Goal: Use online tool/utility: Utilize a website feature to perform a specific function

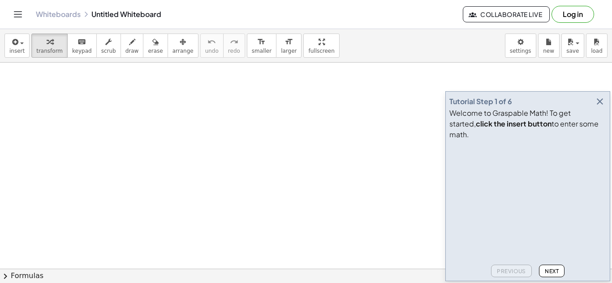
click at [599, 107] on icon "button" at bounding box center [599, 101] width 11 height 11
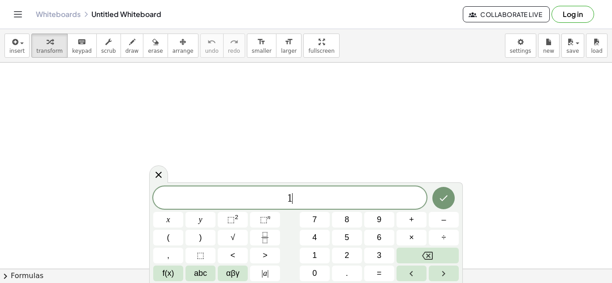
scroll to position [1, 0]
click at [417, 238] on button "×" at bounding box center [411, 238] width 30 height 16
click at [339, 254] on button "2" at bounding box center [347, 256] width 30 height 16
click at [270, 237] on icon "Fraction" at bounding box center [264, 237] width 11 height 11
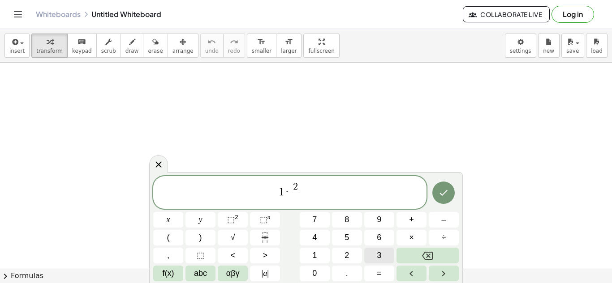
click at [377, 258] on span "3" at bounding box center [379, 256] width 4 height 12
click at [439, 200] on button "Done" at bounding box center [443, 193] width 22 height 22
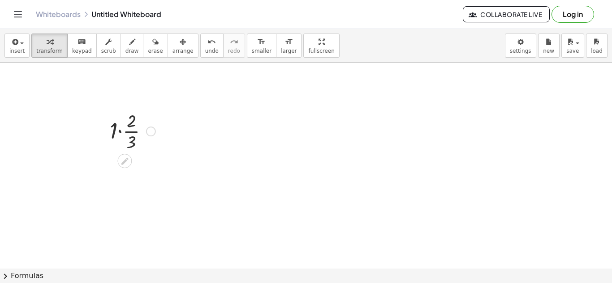
click at [120, 135] on div at bounding box center [132, 130] width 55 height 45
click at [146, 175] on div at bounding box center [144, 176] width 10 height 10
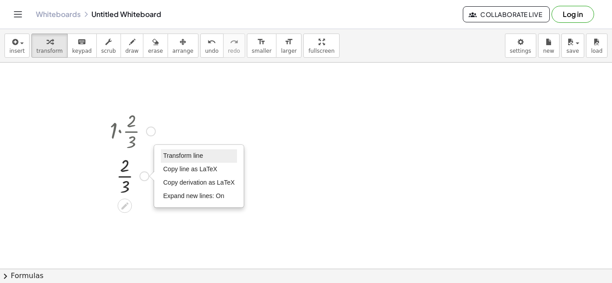
click at [179, 159] on span "Transform line" at bounding box center [183, 155] width 40 height 7
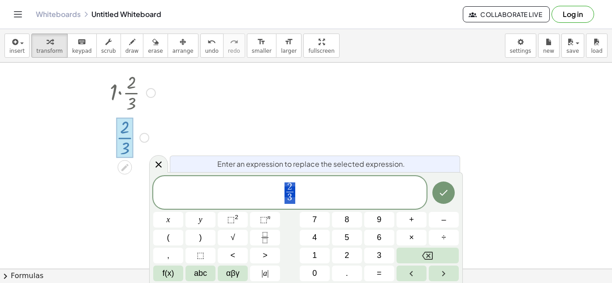
scroll to position [39, 0]
click at [333, 190] on span "2 3 ​" at bounding box center [289, 194] width 273 height 24
click at [407, 242] on button "×" at bounding box center [411, 238] width 30 height 16
click at [340, 258] on button "2" at bounding box center [347, 256] width 30 height 16
click at [265, 243] on icon "Fraction" at bounding box center [264, 237] width 11 height 11
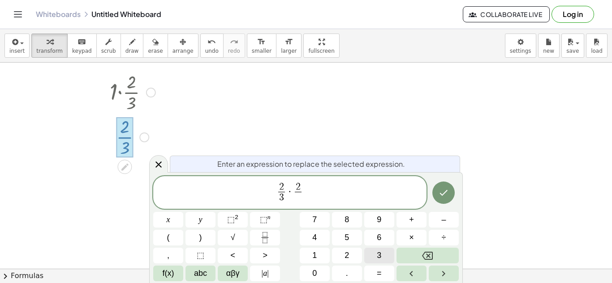
click at [381, 256] on span "3" at bounding box center [379, 256] width 4 height 12
click at [442, 201] on button "Done" at bounding box center [443, 193] width 22 height 22
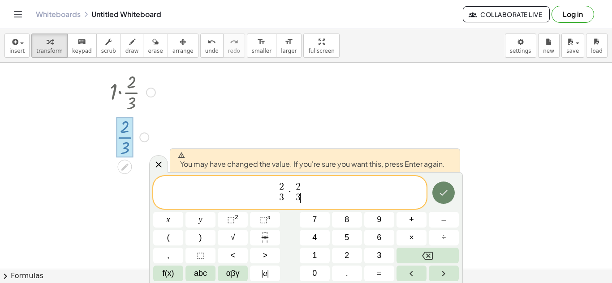
click at [449, 196] on button "Done" at bounding box center [443, 193] width 22 height 22
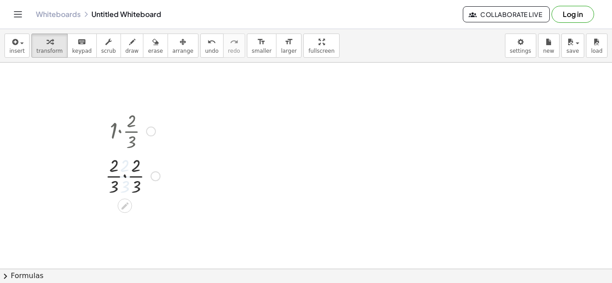
scroll to position [0, 0]
click at [124, 221] on div at bounding box center [133, 220] width 64 height 45
click at [124, 214] on div at bounding box center [132, 220] width 55 height 45
click at [124, 232] on div at bounding box center [132, 220] width 55 height 45
click at [145, 221] on div at bounding box center [142, 221] width 10 height 10
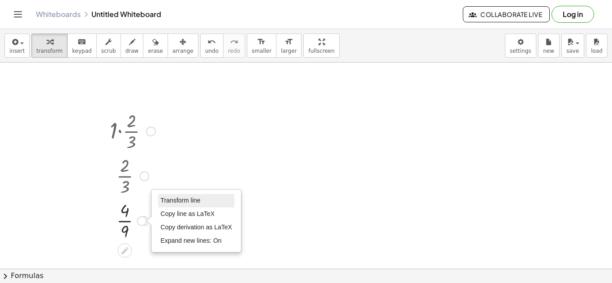
click at [175, 201] on span "Transform line" at bounding box center [180, 200] width 40 height 7
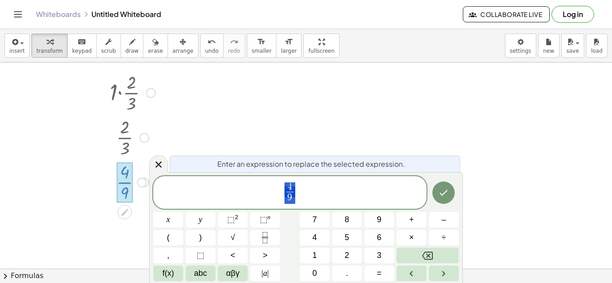
scroll to position [39, 0]
click at [304, 197] on span "4 9 ​" at bounding box center [289, 194] width 273 height 24
click at [415, 236] on button "×" at bounding box center [411, 238] width 30 height 16
click at [353, 257] on button "2" at bounding box center [347, 256] width 30 height 16
click at [265, 240] on icon "Fraction" at bounding box center [264, 237] width 11 height 11
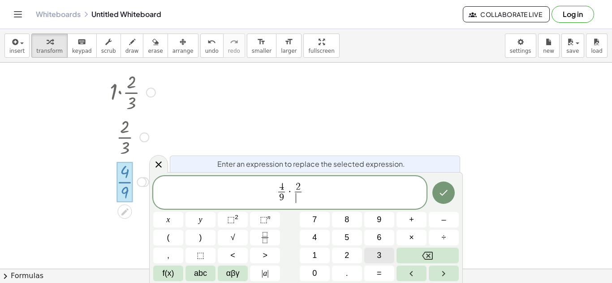
click at [384, 258] on button "3" at bounding box center [379, 256] width 30 height 16
click at [443, 201] on button "Done" at bounding box center [443, 193] width 22 height 22
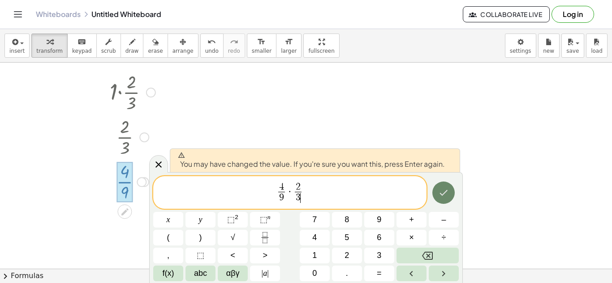
click at [435, 193] on button "Done" at bounding box center [443, 193] width 22 height 22
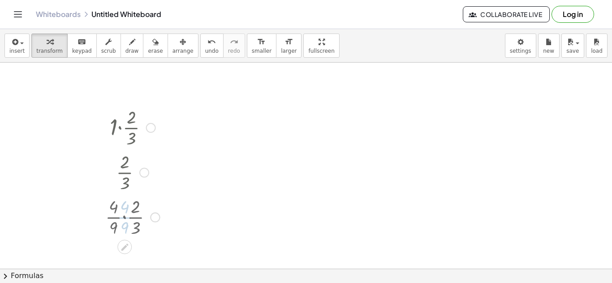
scroll to position [0, 0]
click at [124, 266] on div at bounding box center [132, 265] width 63 height 45
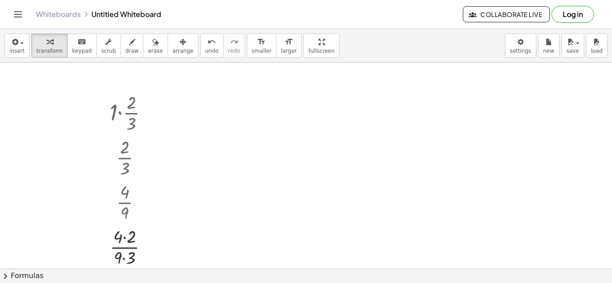
scroll to position [36, 0]
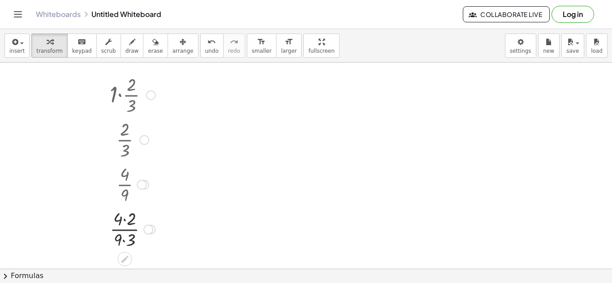
click at [122, 221] on div at bounding box center [132, 228] width 55 height 45
click at [126, 221] on div at bounding box center [132, 228] width 55 height 45
click at [124, 239] on div at bounding box center [132, 228] width 55 height 45
click at [145, 232] on div "Transform line Copy line as LaTeX Copy derivation as LaTeX Expand new lines: On" at bounding box center [146, 230] width 10 height 10
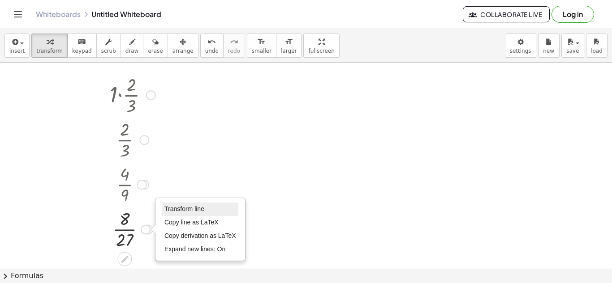
click at [188, 210] on span "Transform line" at bounding box center [184, 208] width 40 height 7
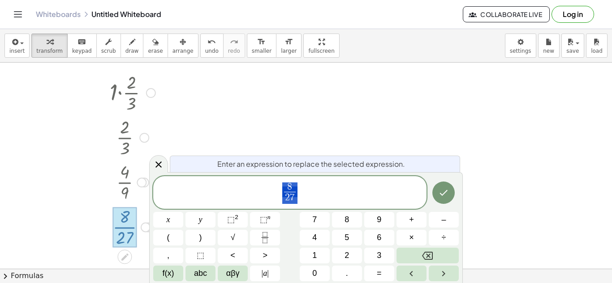
scroll to position [39, 0]
click at [343, 202] on span "8 2 7 ​" at bounding box center [289, 194] width 273 height 24
click at [414, 239] on button "×" at bounding box center [411, 238] width 30 height 16
click at [351, 257] on button "2" at bounding box center [347, 256] width 30 height 16
click at [268, 240] on icon "Fraction" at bounding box center [264, 237] width 11 height 11
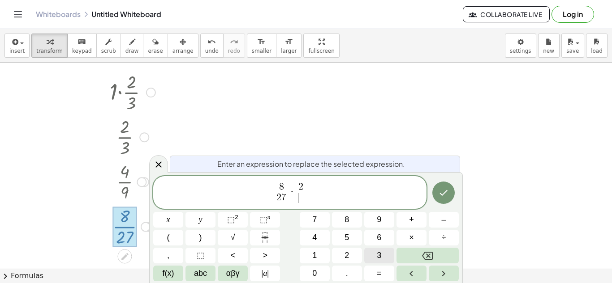
click at [374, 255] on button "3" at bounding box center [379, 256] width 30 height 16
click at [434, 194] on button "Done" at bounding box center [443, 193] width 22 height 22
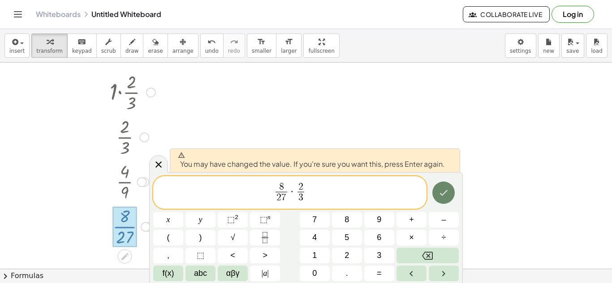
click at [436, 195] on button "Done" at bounding box center [443, 193] width 22 height 22
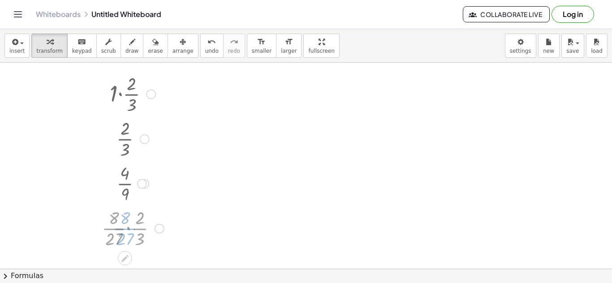
scroll to position [36, 0]
click at [559, 186] on div at bounding box center [306, 261] width 612 height 471
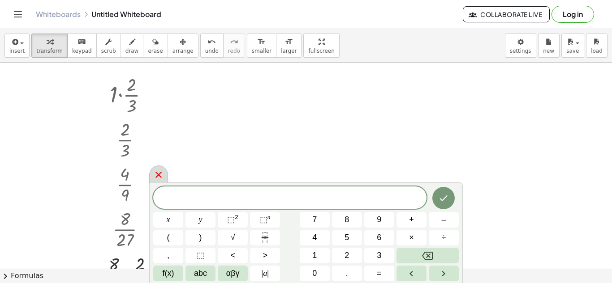
click at [162, 173] on icon at bounding box center [158, 175] width 11 height 11
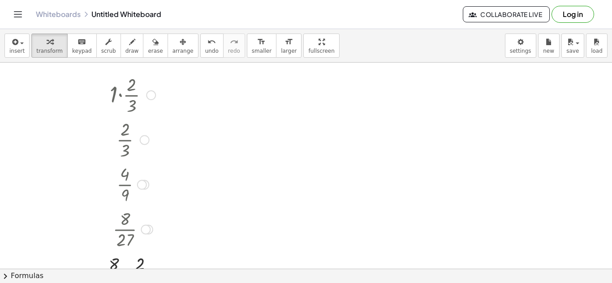
click at [130, 266] on div at bounding box center [132, 274] width 71 height 45
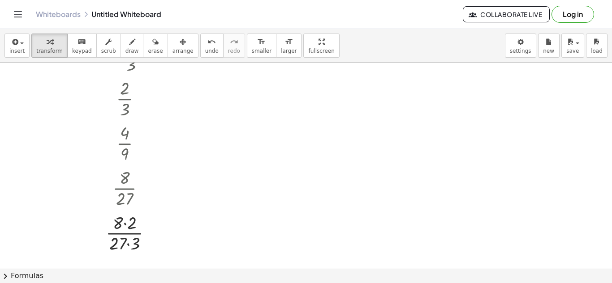
scroll to position [90, 0]
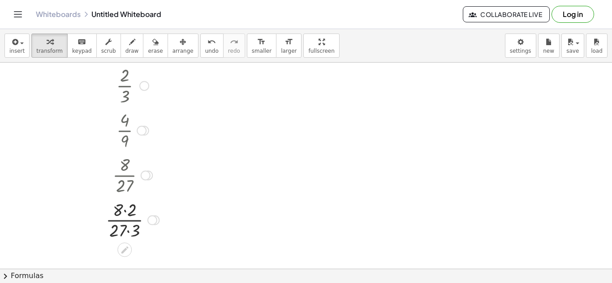
click at [123, 212] on div at bounding box center [132, 219] width 62 height 45
click at [127, 233] on div at bounding box center [132, 219] width 62 height 45
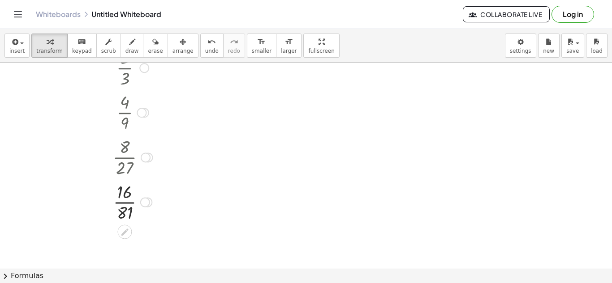
click at [145, 203] on div "Transform line Copy line as LaTeX Copy derivation as LaTeX Expand new lines: On" at bounding box center [145, 203] width 10 height 10
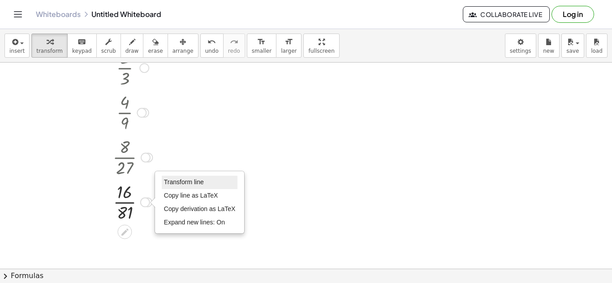
click at [187, 184] on span "Transform line" at bounding box center [184, 182] width 40 height 7
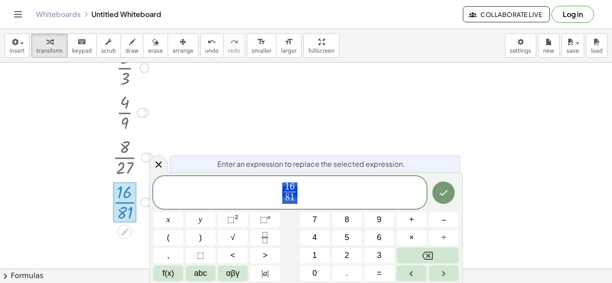
click at [339, 193] on span "1 6 8 1 ​" at bounding box center [289, 194] width 273 height 24
click at [409, 237] on span "×" at bounding box center [411, 238] width 5 height 12
click at [354, 255] on button "2" at bounding box center [347, 256] width 30 height 16
click at [266, 238] on rect "Fraction" at bounding box center [264, 238] width 7 height 0
click at [377, 257] on span "3" at bounding box center [379, 256] width 4 height 12
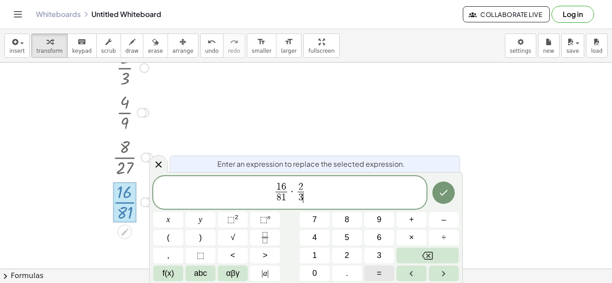
click at [380, 275] on span "=" at bounding box center [379, 274] width 5 height 12
click at [444, 201] on button "Done" at bounding box center [443, 193] width 22 height 22
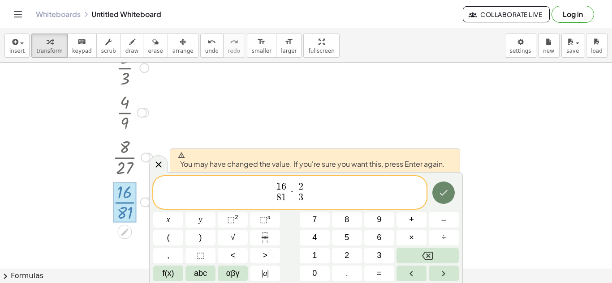
click at [441, 200] on button "Done" at bounding box center [443, 193] width 22 height 22
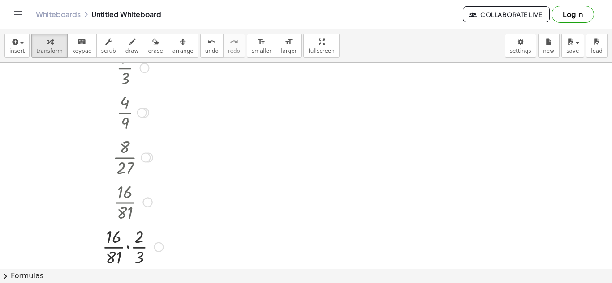
click at [128, 248] on div at bounding box center [133, 246] width 70 height 45
click at [126, 240] on div at bounding box center [132, 246] width 61 height 45
click at [128, 257] on div at bounding box center [132, 246] width 61 height 45
click at [128, 247] on div at bounding box center [133, 246] width 60 height 45
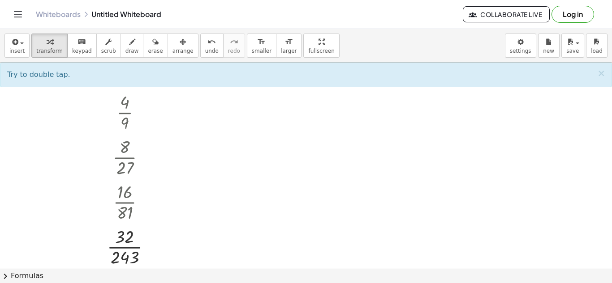
click at [472, 107] on div at bounding box center [306, 160] width 612 height 413
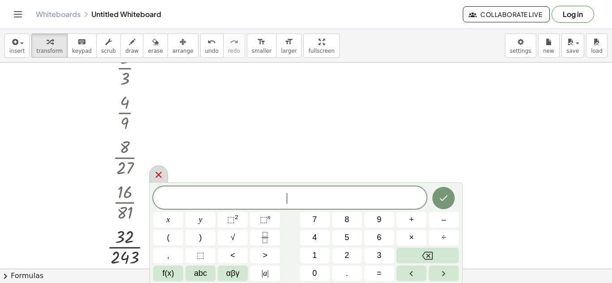
click at [155, 180] on icon at bounding box center [158, 175] width 11 height 11
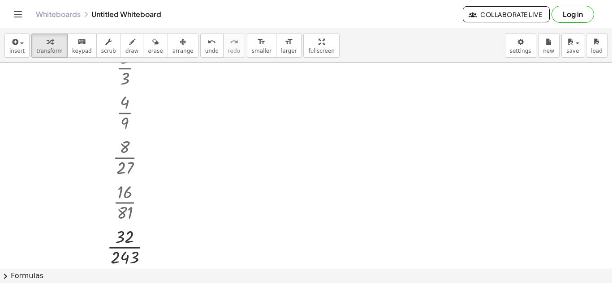
click at [465, 43] on div "insert select one: Math Expression Function Text Youtube Video Graphing Geometr…" at bounding box center [306, 46] width 612 height 34
click at [146, 71] on div at bounding box center [144, 68] width 10 height 10
click at [140, 113] on div at bounding box center [142, 113] width 10 height 10
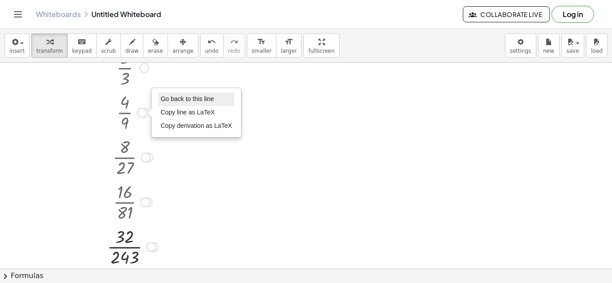
click at [182, 105] on li "Go back to this line" at bounding box center [196, 99] width 76 height 13
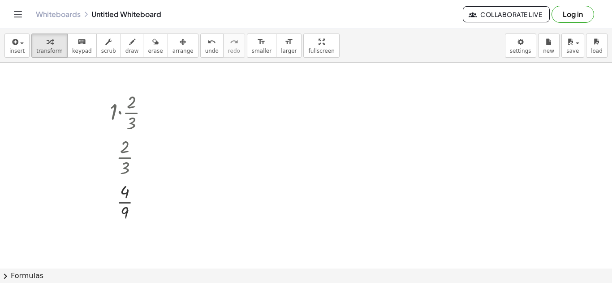
scroll to position [1, 0]
click at [150, 129] on div at bounding box center [151, 131] width 10 height 10
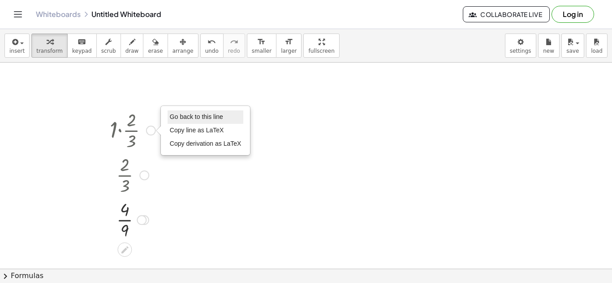
click at [205, 118] on span "Go back to this line" at bounding box center [196, 116] width 53 height 7
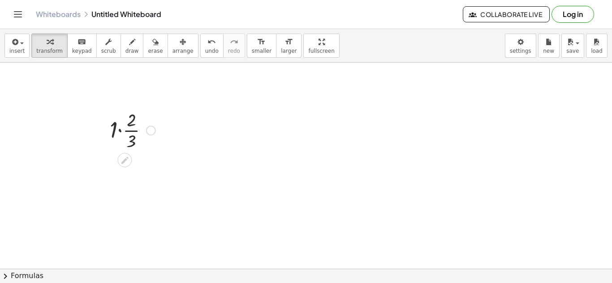
click at [148, 130] on div "Go back to this line Copy line as LaTeX Copy derivation as LaTeX" at bounding box center [151, 131] width 10 height 10
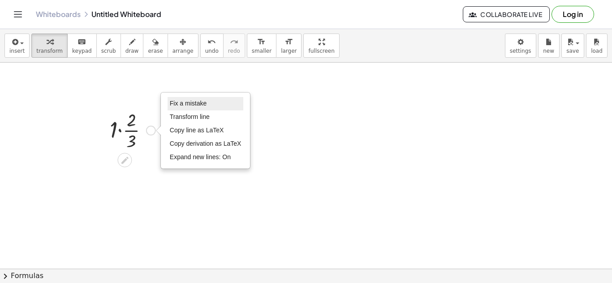
click at [196, 103] on span "Fix a mistake" at bounding box center [188, 103] width 37 height 7
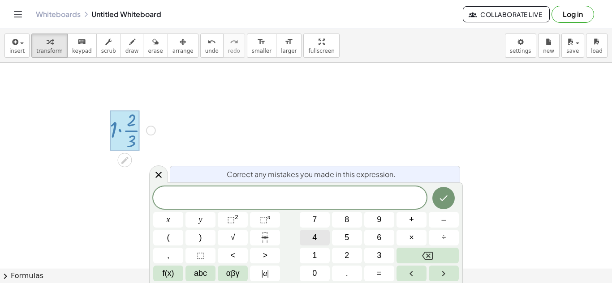
click at [311, 243] on button "4" at bounding box center [315, 238] width 30 height 16
click at [239, 221] on button "⬚ 2" at bounding box center [233, 220] width 30 height 16
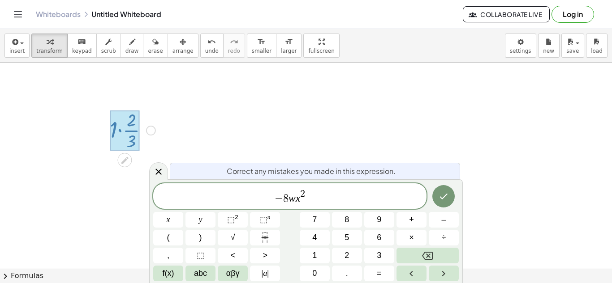
click at [375, 8] on div "Whiteboards Untitled Whiteboard Collaborate Live Log in" at bounding box center [306, 14] width 590 height 29
click at [171, 242] on button "(" at bounding box center [168, 238] width 30 height 16
click at [320, 238] on button "4" at bounding box center [315, 238] width 30 height 16
click at [258, 221] on button "⬚ n" at bounding box center [265, 220] width 30 height 16
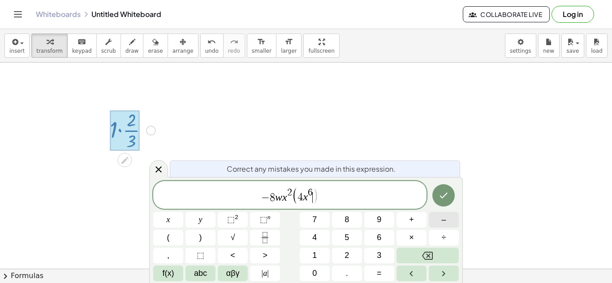
click at [442, 221] on span "–" at bounding box center [443, 220] width 4 height 12
click at [240, 221] on button "⬚ 2" at bounding box center [233, 220] width 30 height 16
click at [375, 205] on div "− 8 w x 2 ( 4 x 6 − 3 w 5 ​ )" at bounding box center [289, 195] width 273 height 28
click at [414, 225] on button "+" at bounding box center [411, 220] width 30 height 16
click at [415, 221] on button "+" at bounding box center [411, 220] width 30 height 16
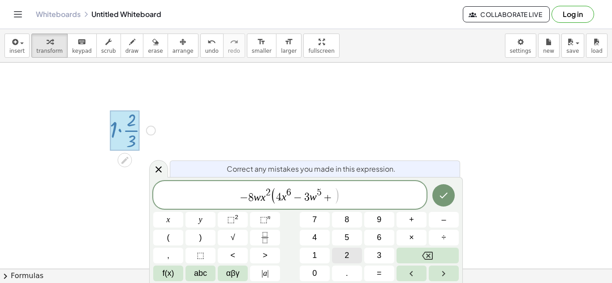
click at [342, 257] on button "2" at bounding box center [347, 256] width 30 height 16
click at [199, 239] on span ")" at bounding box center [200, 238] width 3 height 12
click at [446, 196] on icon "Done" at bounding box center [443, 195] width 11 height 11
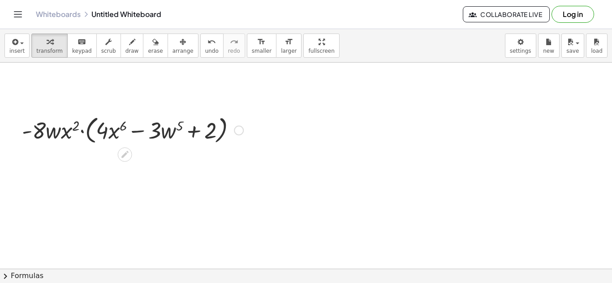
click at [84, 131] on div at bounding box center [132, 130] width 230 height 34
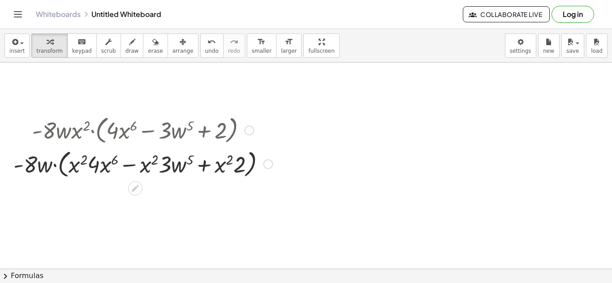
click at [56, 166] on div at bounding box center [143, 164] width 268 height 34
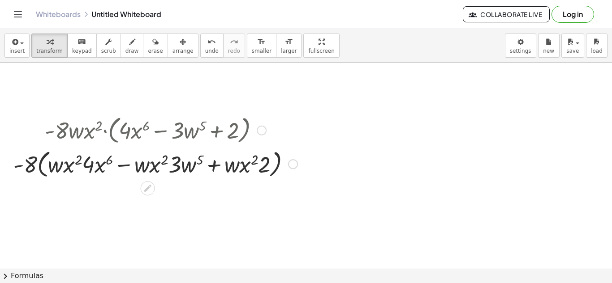
click at [41, 164] on div at bounding box center [155, 164] width 293 height 34
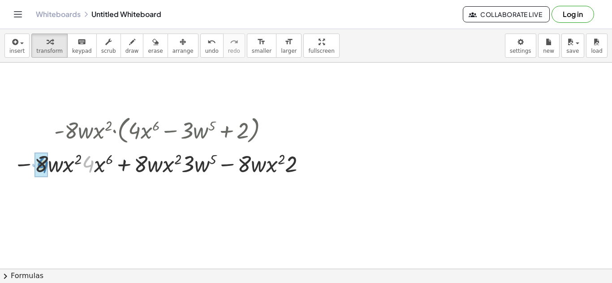
drag, startPoint x: 89, startPoint y: 164, endPoint x: 43, endPoint y: 165, distance: 46.6
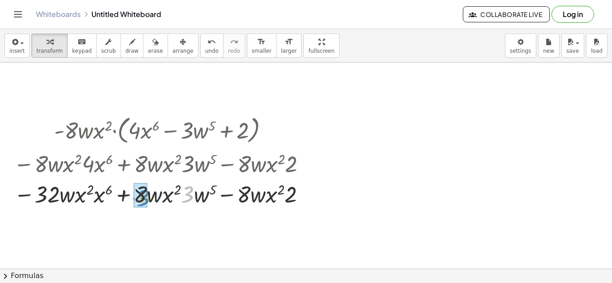
drag, startPoint x: 190, startPoint y: 199, endPoint x: 144, endPoint y: 201, distance: 45.7
drag, startPoint x: 287, startPoint y: 200, endPoint x: 242, endPoint y: 199, distance: 45.2
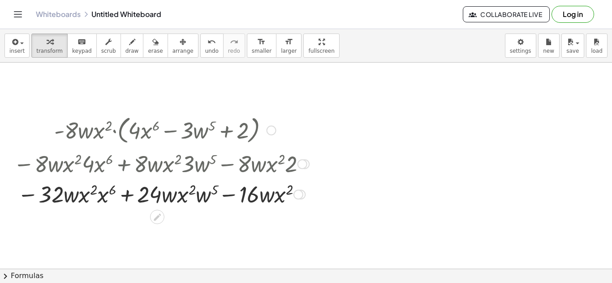
click at [304, 194] on div "Fix a mistake Transform line Copy line as LaTeX Copy derivation as LaTeX Expand…" at bounding box center [300, 195] width 10 height 10
click at [297, 194] on div "Transform line Copy line as LaTeX Copy derivation as LaTeX Expand new lines: On" at bounding box center [298, 195] width 10 height 10
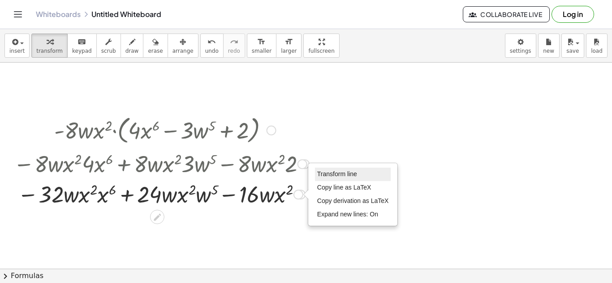
click at [330, 176] on span "Transform line" at bounding box center [337, 174] width 40 height 7
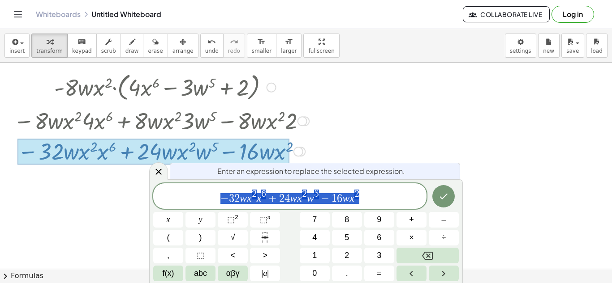
scroll to position [44, 0]
click at [157, 175] on icon at bounding box center [158, 172] width 11 height 11
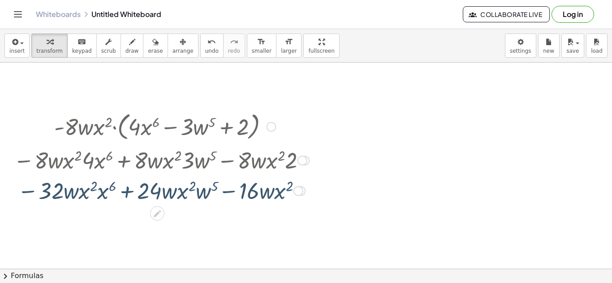
scroll to position [1, 0]
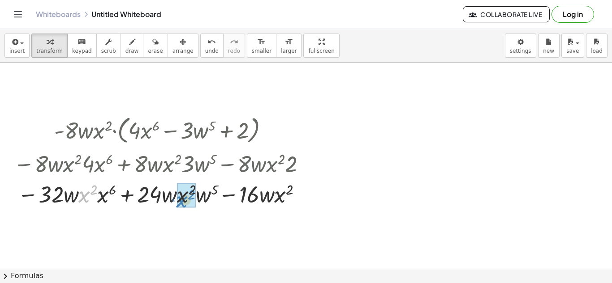
drag, startPoint x: 83, startPoint y: 198, endPoint x: 181, endPoint y: 202, distance: 98.1
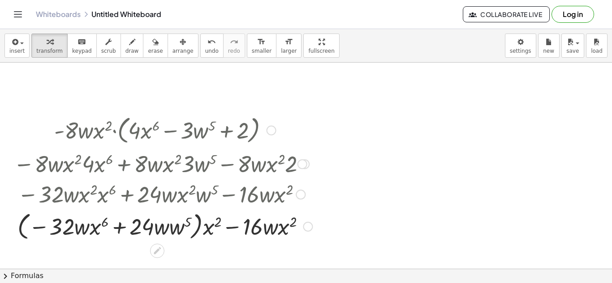
click at [198, 226] on div at bounding box center [163, 226] width 308 height 34
click at [204, 231] on div at bounding box center [163, 226] width 308 height 34
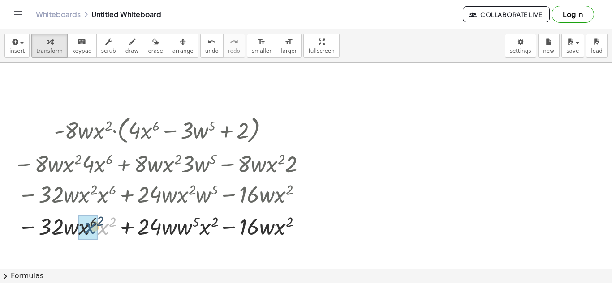
drag, startPoint x: 102, startPoint y: 230, endPoint x: 88, endPoint y: 229, distance: 13.9
click at [102, 225] on div at bounding box center [161, 226] width 304 height 30
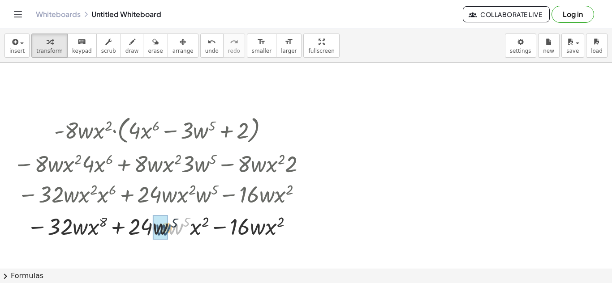
drag, startPoint x: 175, startPoint y: 228, endPoint x: 160, endPoint y: 229, distance: 14.3
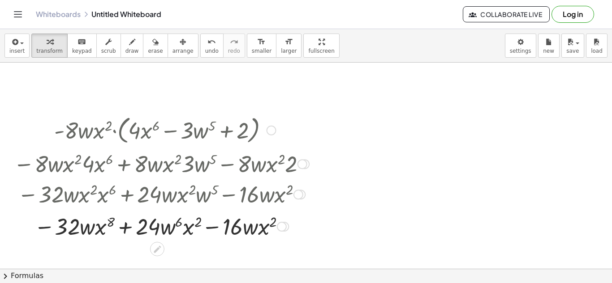
click at [269, 128] on div at bounding box center [271, 131] width 10 height 10
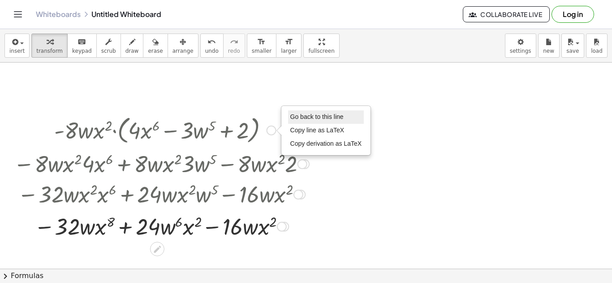
click at [311, 114] on span "Go back to this line" at bounding box center [316, 116] width 53 height 7
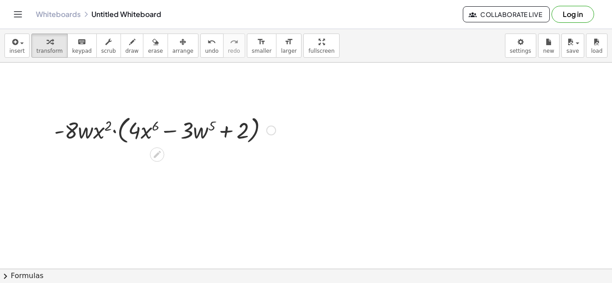
click at [272, 130] on div "Go back to this line Copy line as LaTeX Copy derivation as LaTeX" at bounding box center [271, 131] width 10 height 10
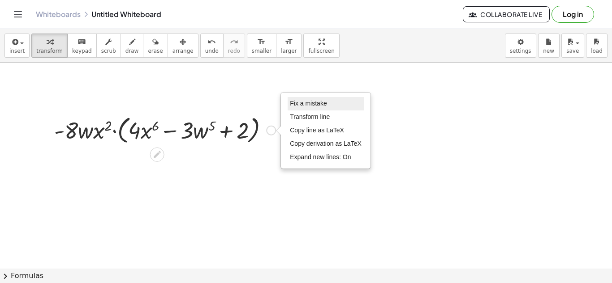
click at [300, 99] on li "Fix a mistake" at bounding box center [325, 103] width 76 height 13
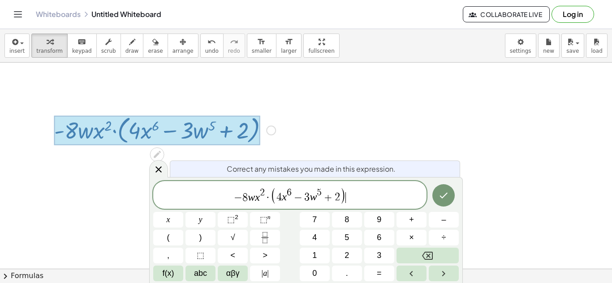
click at [248, 199] on var "w" at bounding box center [251, 198] width 7 height 12
click at [260, 191] on span "9 ​ w x 2 · ( 4 x 6 − 3 w 5 + 2 )" at bounding box center [289, 196] width 273 height 18
click at [276, 199] on span "4" at bounding box center [274, 198] width 5 height 11
click at [287, 192] on span "6" at bounding box center [285, 193] width 5 height 10
click at [308, 200] on var "w" at bounding box center [310, 198] width 7 height 12
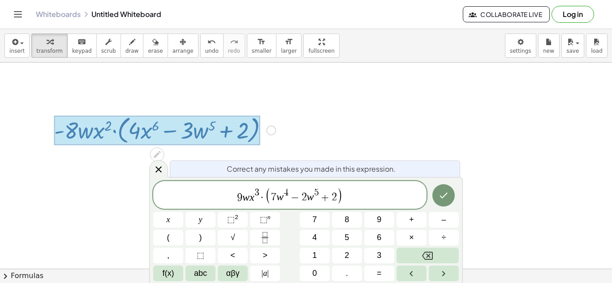
click at [322, 191] on span "7 w 4 − 2 ​ w 5 + 2" at bounding box center [304, 195] width 66 height 14
click at [176, 221] on button "x" at bounding box center [168, 220] width 30 height 16
click at [266, 219] on span "⬚" at bounding box center [264, 219] width 8 height 9
click at [342, 239] on button "5" at bounding box center [347, 238] width 30 height 16
click at [344, 199] on span ")" at bounding box center [345, 195] width 6 height 17
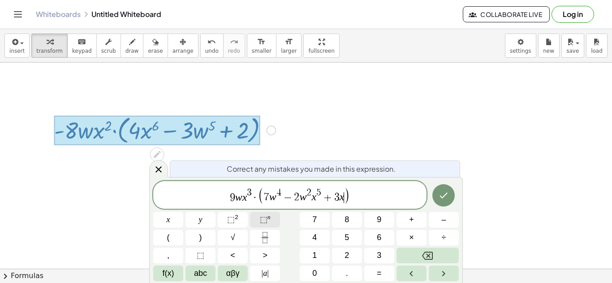
click at [260, 218] on span "⬚" at bounding box center [264, 219] width 8 height 9
click at [344, 242] on span "5" at bounding box center [346, 238] width 4 height 12
click at [443, 197] on icon "Done" at bounding box center [444, 196] width 8 height 6
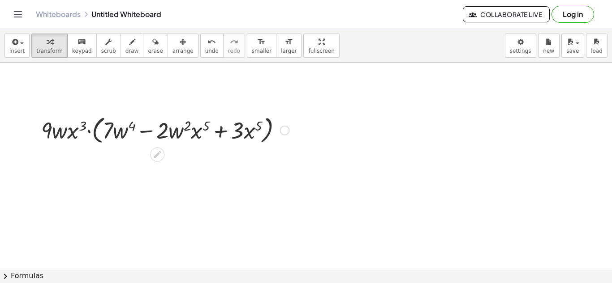
click at [90, 133] on div at bounding box center [165, 130] width 257 height 34
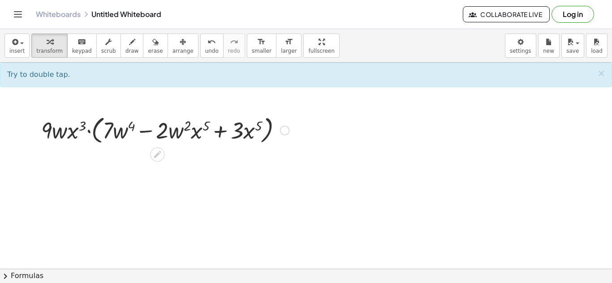
click at [90, 133] on div at bounding box center [165, 130] width 257 height 34
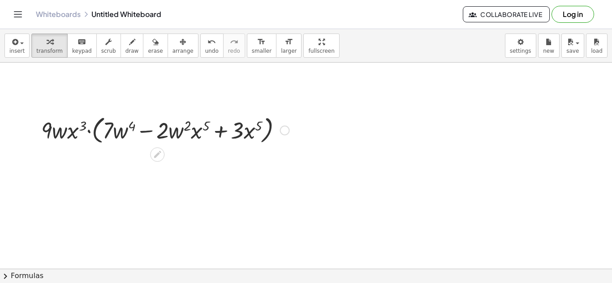
click at [90, 133] on div at bounding box center [165, 130] width 257 height 34
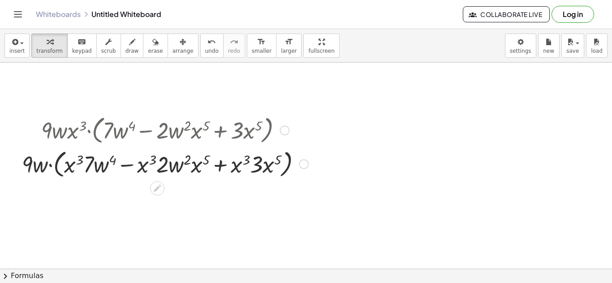
click at [49, 165] on div at bounding box center [164, 164] width 295 height 34
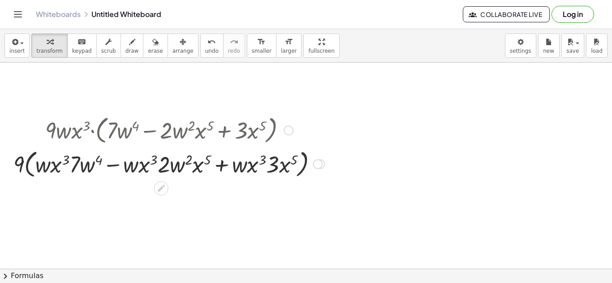
click at [25, 165] on div at bounding box center [169, 164] width 320 height 34
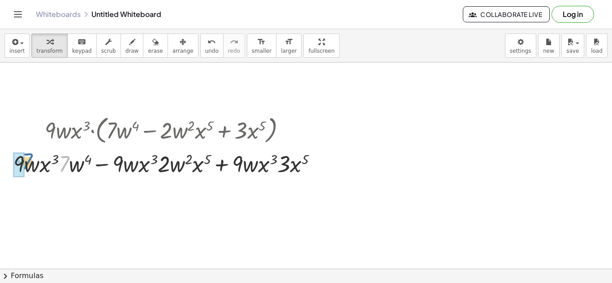
drag, startPoint x: 61, startPoint y: 166, endPoint x: 22, endPoint y: 163, distance: 39.1
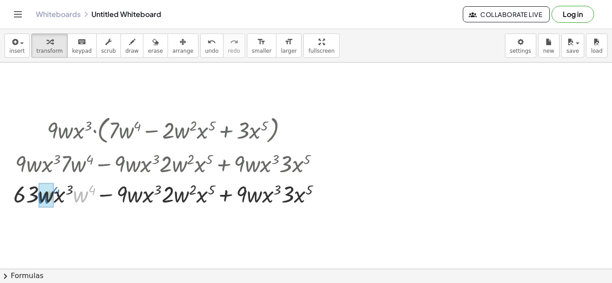
drag, startPoint x: 83, startPoint y: 194, endPoint x: 47, endPoint y: 195, distance: 35.8
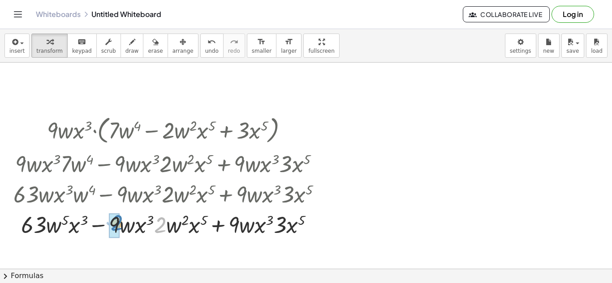
drag, startPoint x: 156, startPoint y: 229, endPoint x: 112, endPoint y: 227, distance: 43.5
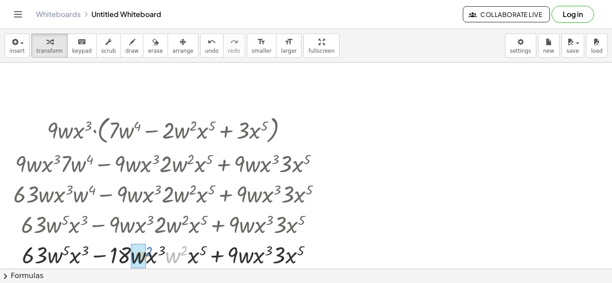
drag, startPoint x: 175, startPoint y: 260, endPoint x: 140, endPoint y: 261, distance: 34.5
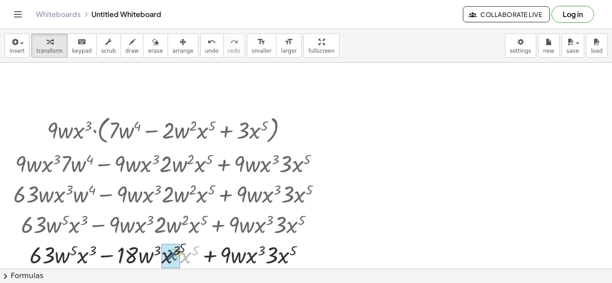
drag, startPoint x: 185, startPoint y: 257, endPoint x: 170, endPoint y: 255, distance: 15.0
click at [187, 253] on div at bounding box center [171, 255] width 324 height 30
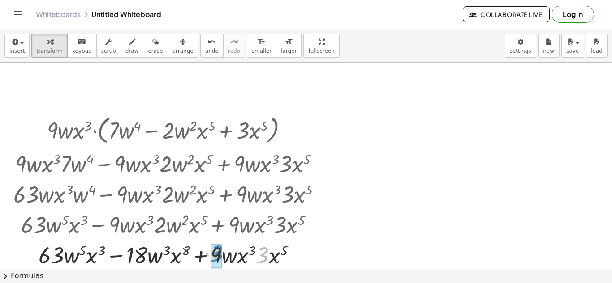
drag, startPoint x: 266, startPoint y: 257, endPoint x: 220, endPoint y: 256, distance: 46.1
drag, startPoint x: 277, startPoint y: 261, endPoint x: 263, endPoint y: 260, distance: 14.4
click at [273, 252] on div at bounding box center [171, 255] width 324 height 30
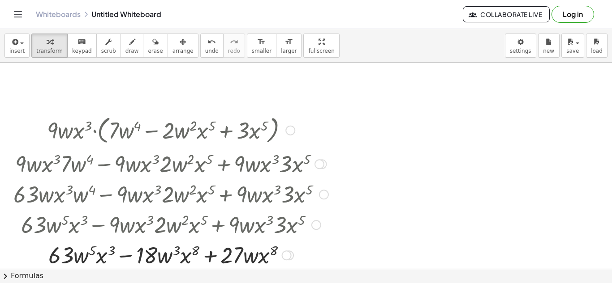
click at [124, 254] on div at bounding box center [171, 255] width 324 height 30
click at [290, 257] on div at bounding box center [287, 256] width 10 height 10
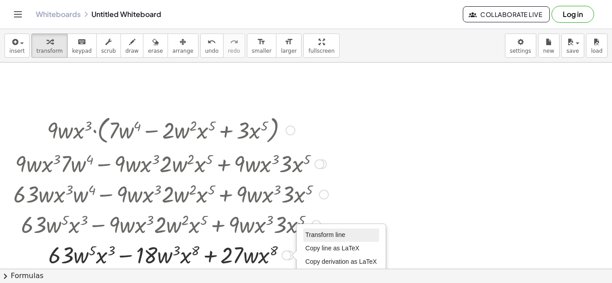
click at [310, 240] on li "Transform line" at bounding box center [341, 235] width 76 height 13
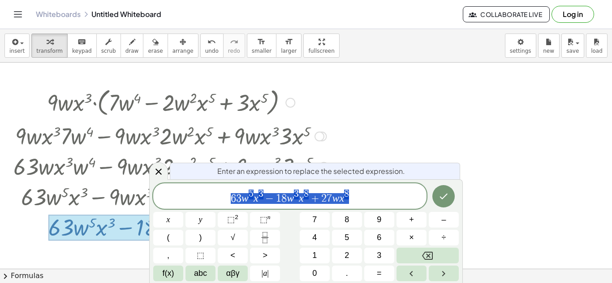
scroll to position [44, 0]
